Goal: Task Accomplishment & Management: Use online tool/utility

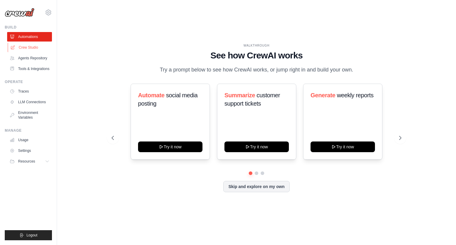
click at [31, 47] on link "Crew Studio" at bounding box center [30, 47] width 45 height 9
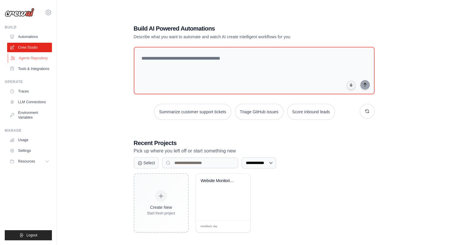
click at [25, 59] on link "Agents Repository" at bounding box center [30, 57] width 45 height 9
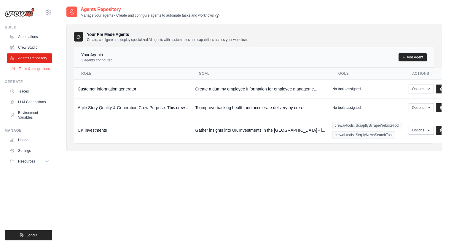
click at [22, 69] on link "Tools & Integrations" at bounding box center [30, 68] width 45 height 9
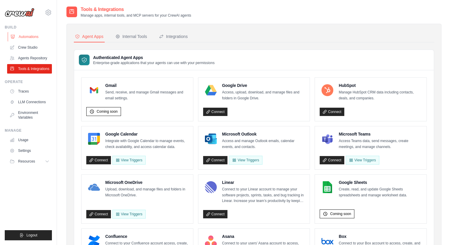
click at [29, 37] on link "Automations" at bounding box center [30, 36] width 45 height 9
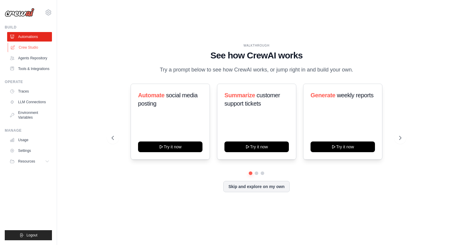
click at [33, 50] on link "Crew Studio" at bounding box center [30, 47] width 45 height 9
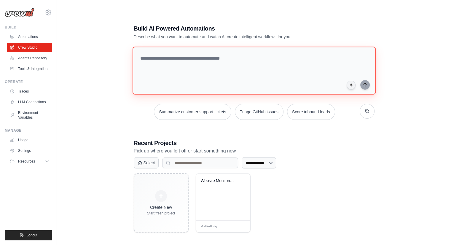
click at [142, 57] on textarea at bounding box center [253, 71] width 243 height 48
type textarea "**********"
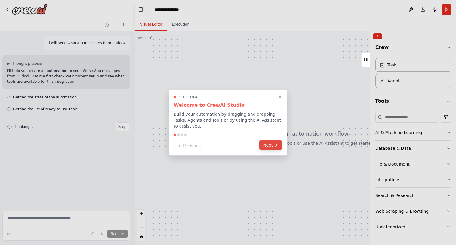
click at [269, 141] on button "Next" at bounding box center [270, 145] width 23 height 10
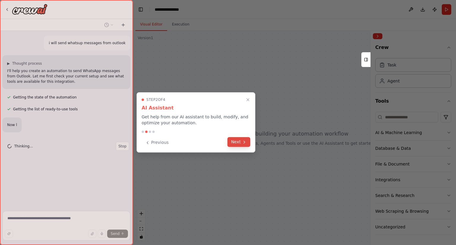
click at [231, 143] on button "Next" at bounding box center [238, 142] width 23 height 10
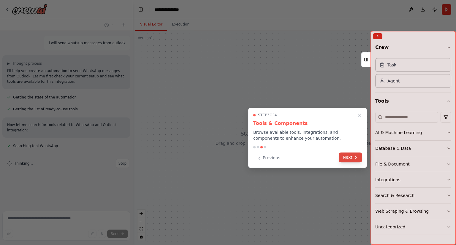
click at [347, 160] on button "Next" at bounding box center [350, 157] width 23 height 10
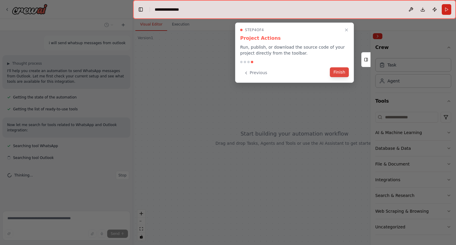
click at [340, 71] on button "Finish" at bounding box center [339, 72] width 19 height 10
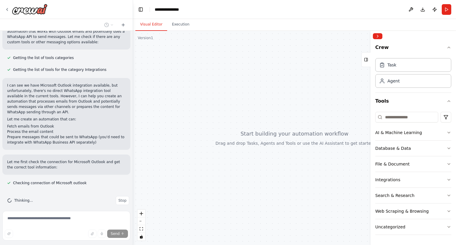
scroll to position [198, 0]
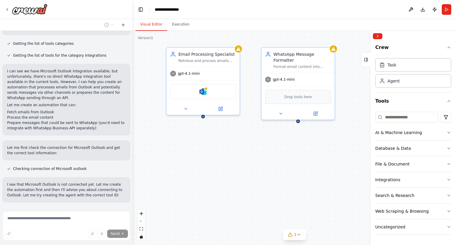
drag, startPoint x: 254, startPoint y: 171, endPoint x: 168, endPoint y: 157, distance: 86.7
click at [168, 157] on div "Email Processing Specialist Retrieve and process emails from Microsoft Outlook …" at bounding box center [294, 138] width 323 height 214
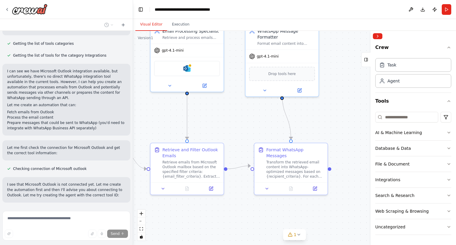
drag, startPoint x: 160, startPoint y: 155, endPoint x: 144, endPoint y: 132, distance: 28.5
click at [144, 132] on div ".deletable-edge-delete-btn { width: 20px; height: 20px; border: 0px solid #ffff…" at bounding box center [294, 138] width 323 height 214
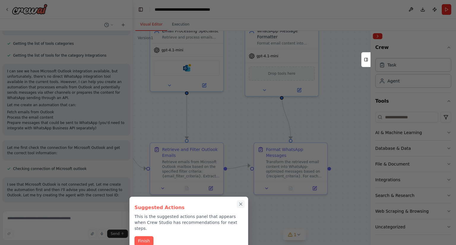
click at [241, 203] on icon "Close walkthrough" at bounding box center [240, 203] width 5 height 5
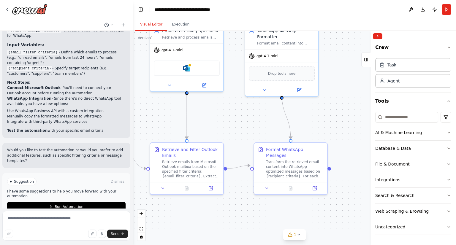
scroll to position [637, 0]
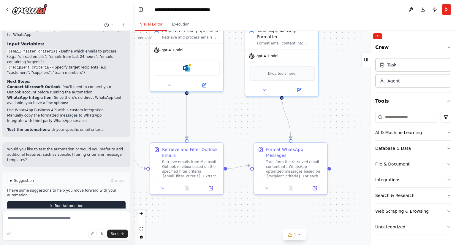
click at [59, 203] on span "Run Automation" at bounding box center [69, 205] width 29 height 5
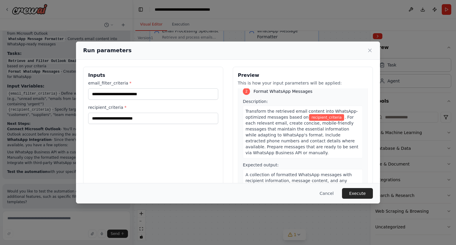
scroll to position [0, 0]
click at [357, 194] on button "Execute" at bounding box center [357, 193] width 31 height 11
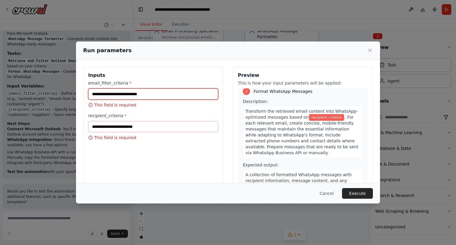
click at [141, 94] on input "email_filter_criteria *" at bounding box center [153, 93] width 130 height 11
type input "**********"
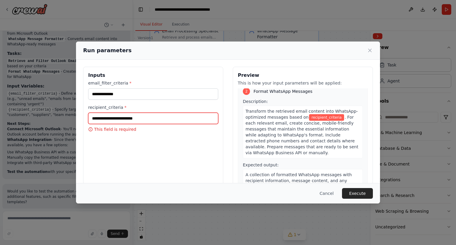
click at [140, 119] on input "recipient_criteria *" at bounding box center [153, 118] width 130 height 11
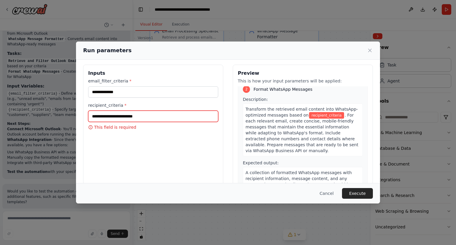
scroll to position [2, 0]
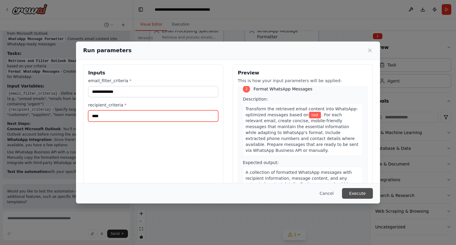
type input "****"
click at [359, 194] on button "Execute" at bounding box center [357, 193] width 31 height 11
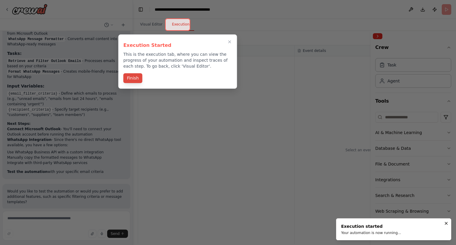
click at [132, 78] on button "Finish" at bounding box center [132, 78] width 19 height 10
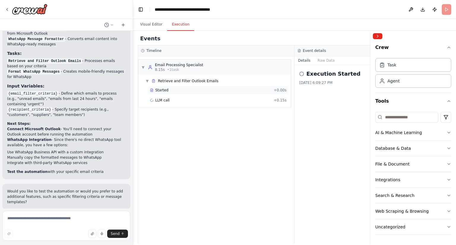
click at [157, 89] on span "Started" at bounding box center [161, 90] width 13 height 5
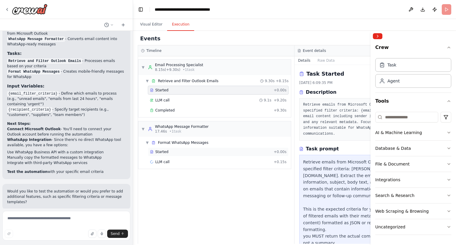
click at [158, 150] on span "Started" at bounding box center [161, 151] width 13 height 5
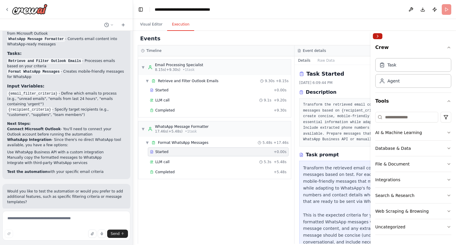
scroll to position [643, 0]
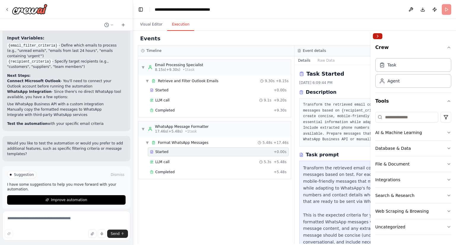
click at [378, 35] on button "Collapse right sidebar" at bounding box center [377, 36] width 9 height 6
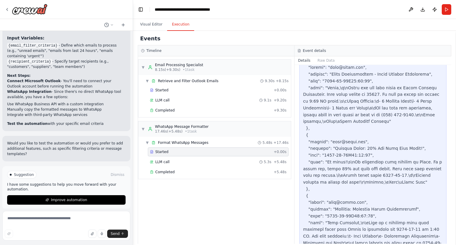
scroll to position [260, 0]
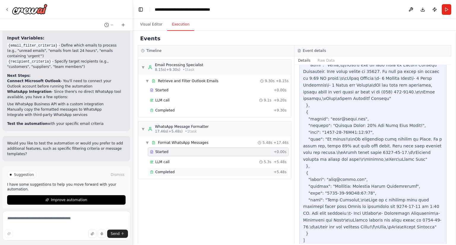
click at [162, 171] on span "Completed" at bounding box center [164, 172] width 19 height 5
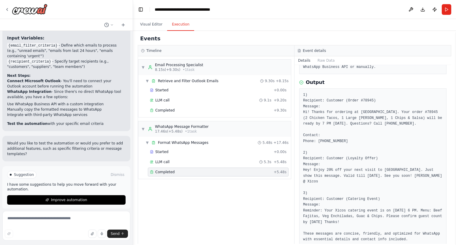
scroll to position [0, 0]
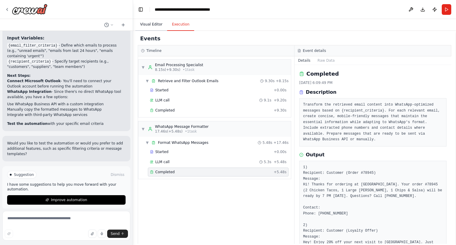
click at [148, 24] on button "Visual Editor" at bounding box center [151, 24] width 32 height 12
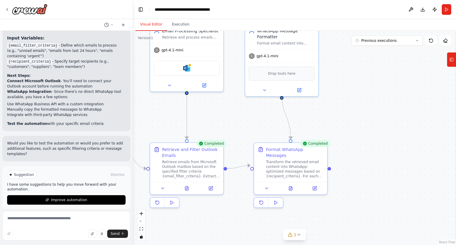
click at [207, 109] on div ".deletable-edge-delete-btn { width: 20px; height: 20px; border: 0px solid #ffff…" at bounding box center [294, 138] width 323 height 214
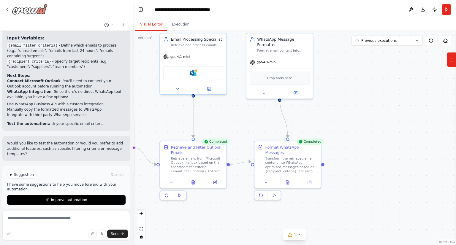
click at [7, 9] on icon at bounding box center [7, 9] width 5 height 5
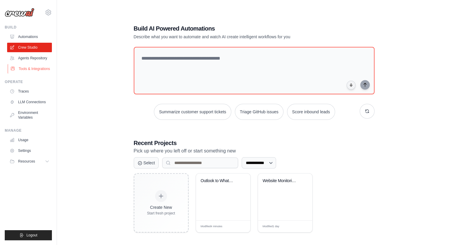
click at [25, 68] on link "Tools & Integrations" at bounding box center [30, 68] width 45 height 9
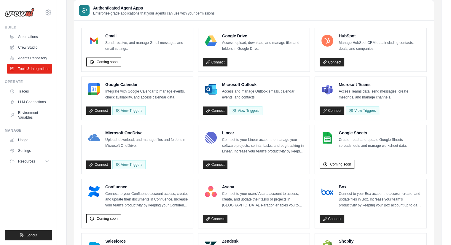
scroll to position [50, 0]
click at [244, 109] on button "View Triggers" at bounding box center [245, 110] width 33 height 9
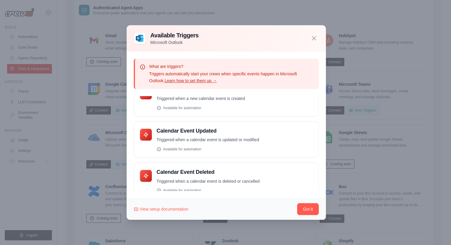
scroll to position [147, 0]
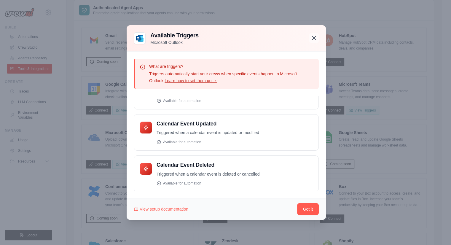
click at [313, 39] on icon "button" at bounding box center [314, 37] width 7 height 7
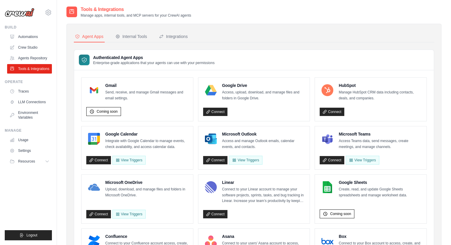
scroll to position [1, 0]
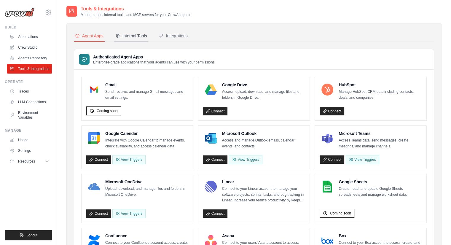
click at [136, 36] on div "Internal Tools" at bounding box center [131, 36] width 32 height 6
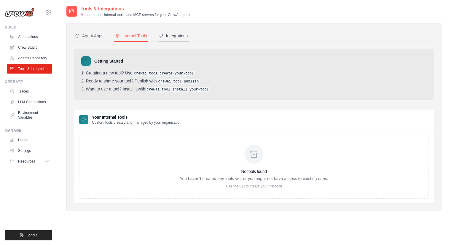
click at [172, 36] on div "Integrations" at bounding box center [173, 36] width 29 height 6
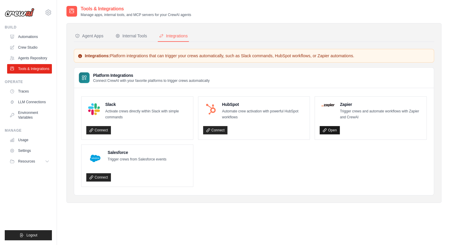
click at [330, 131] on link "Open" at bounding box center [330, 130] width 20 height 8
